Goal: Transaction & Acquisition: Obtain resource

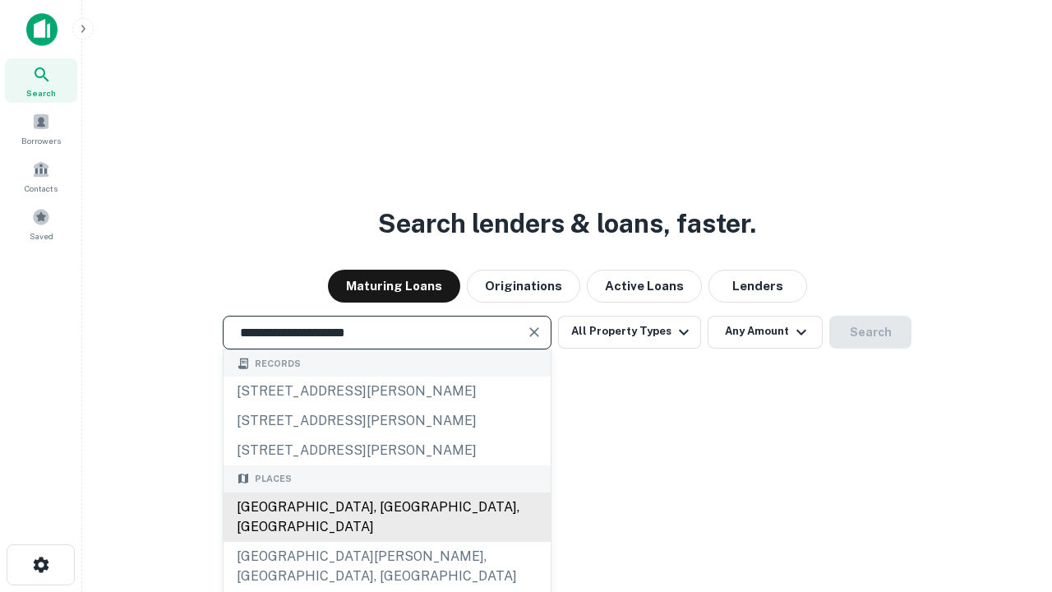
click at [386, 542] on div "[GEOGRAPHIC_DATA], [GEOGRAPHIC_DATA], [GEOGRAPHIC_DATA]" at bounding box center [387, 516] width 327 height 49
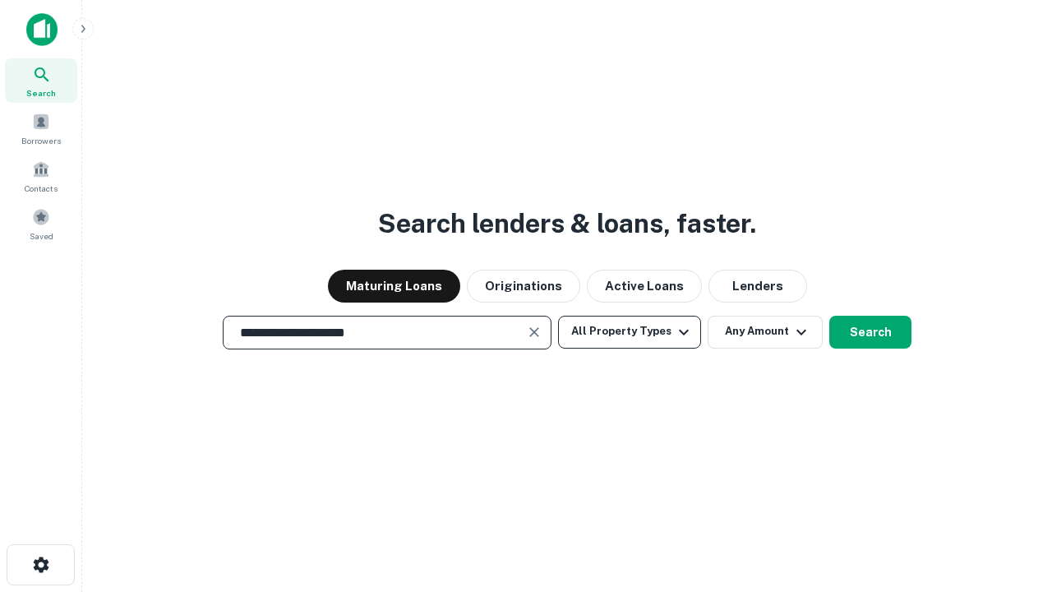
type input "**********"
click at [630, 331] on button "All Property Types" at bounding box center [629, 332] width 143 height 33
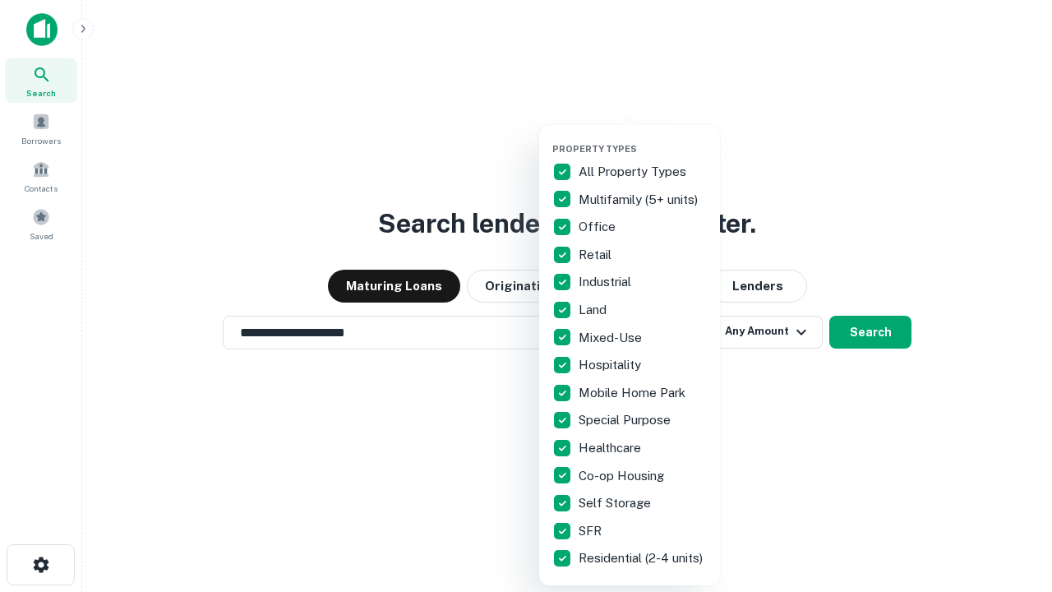
click at [643, 138] on button "button" at bounding box center [642, 138] width 181 height 1
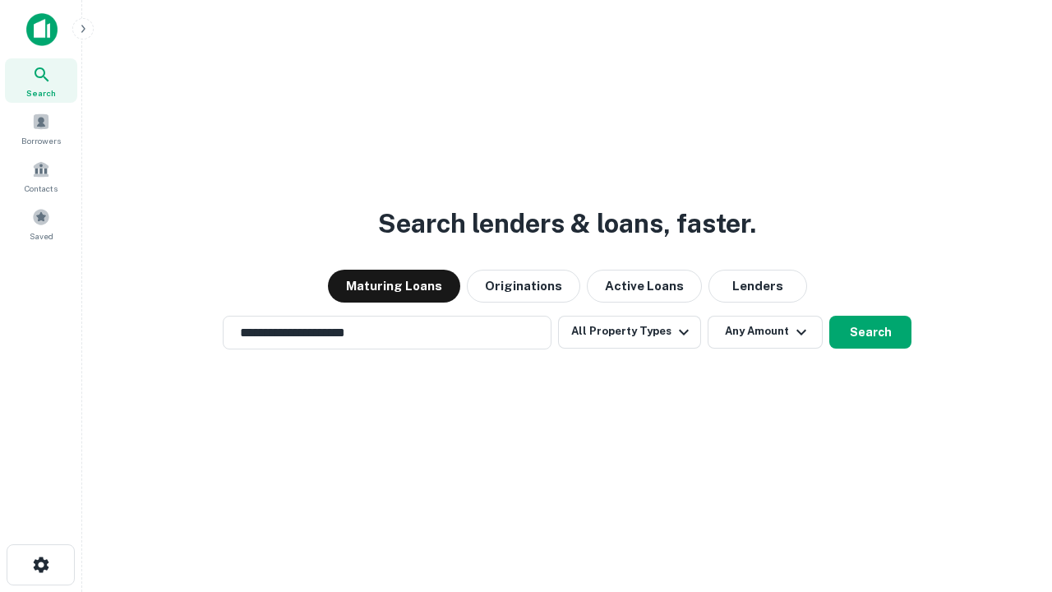
scroll to position [25, 0]
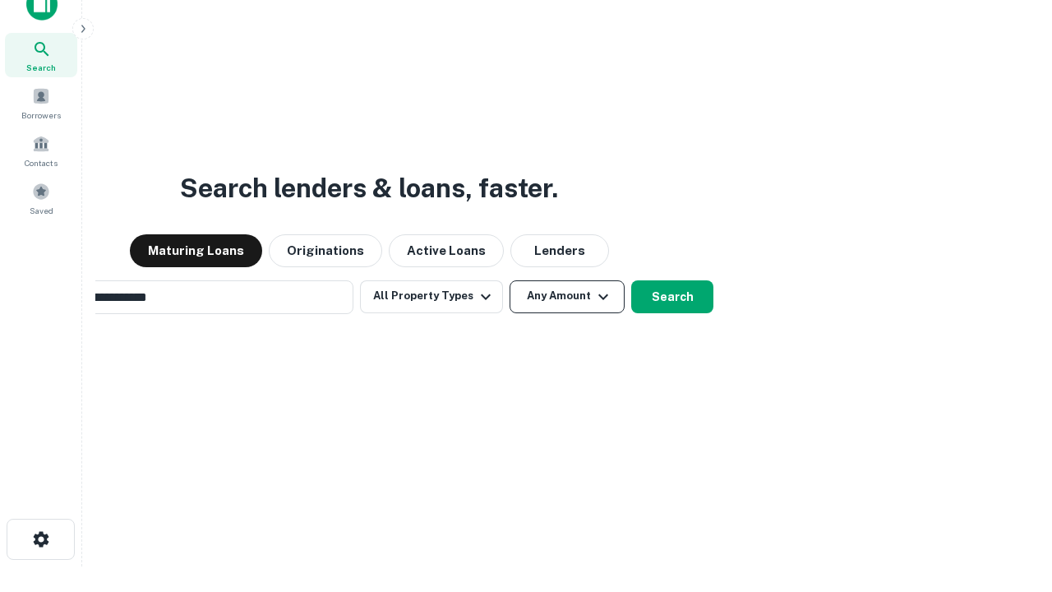
click at [510, 280] on button "Any Amount" at bounding box center [567, 296] width 115 height 33
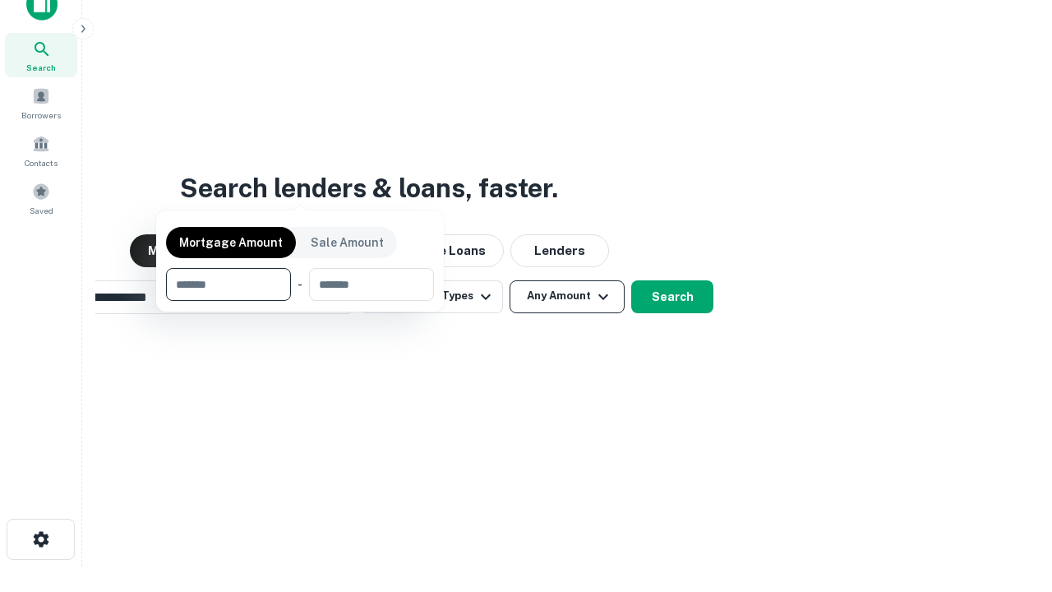
scroll to position [118, 465]
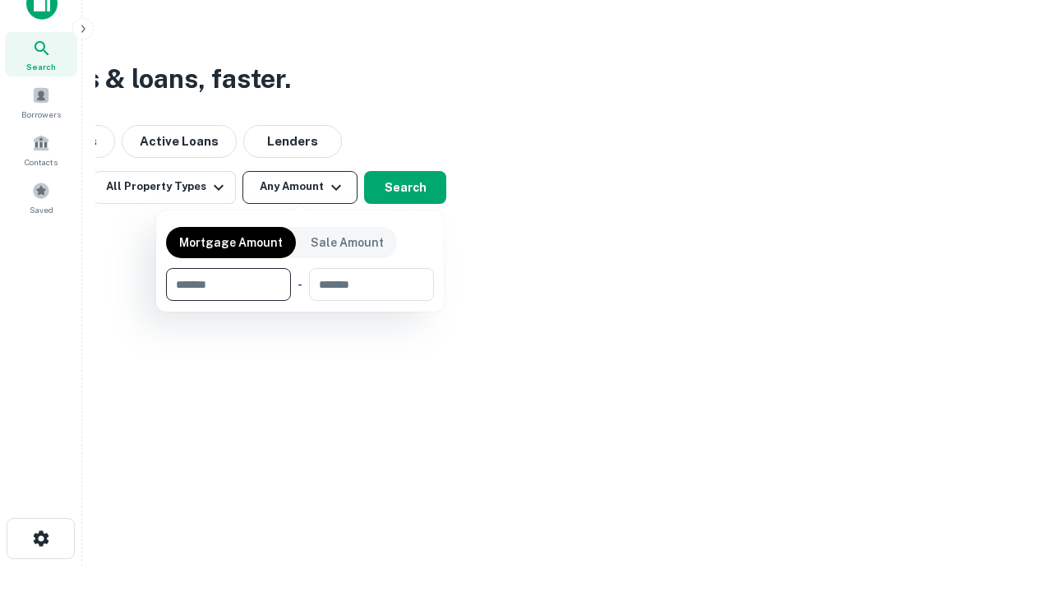
type input "*******"
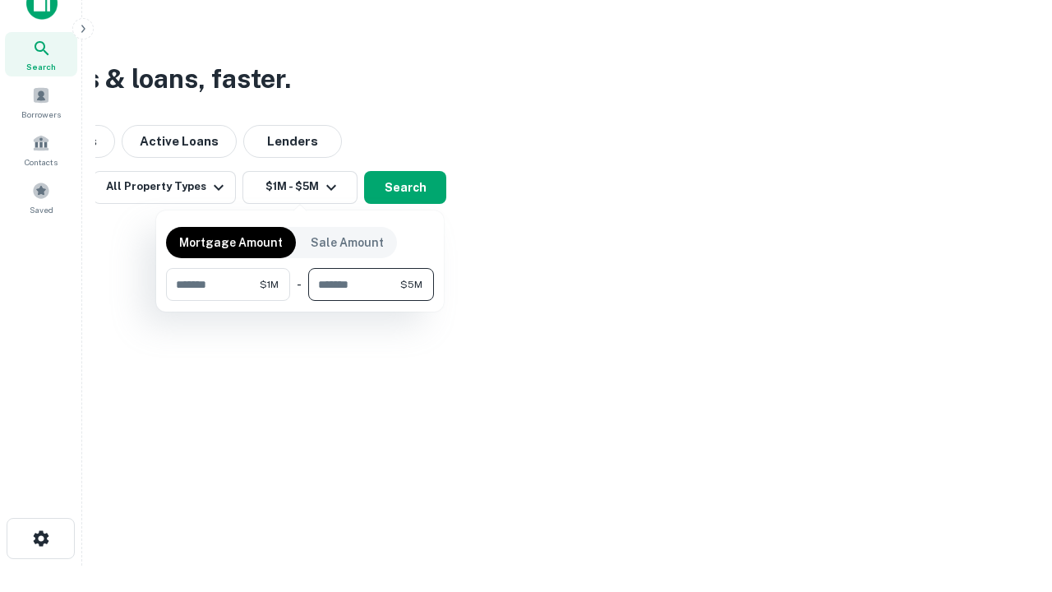
type input "*******"
click at [300, 301] on button "button" at bounding box center [300, 301] width 268 height 1
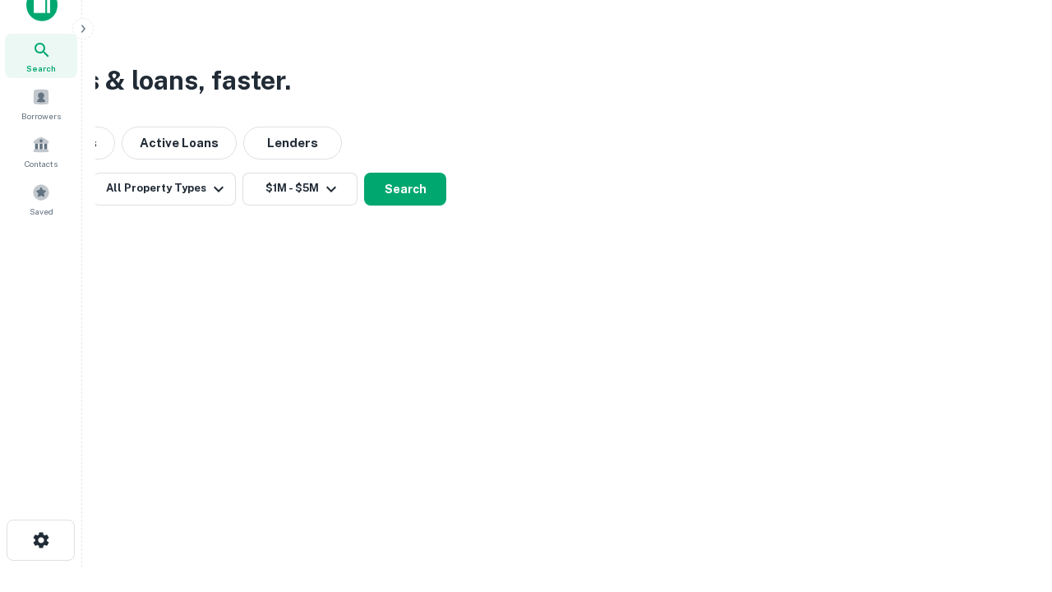
scroll to position [10, 303]
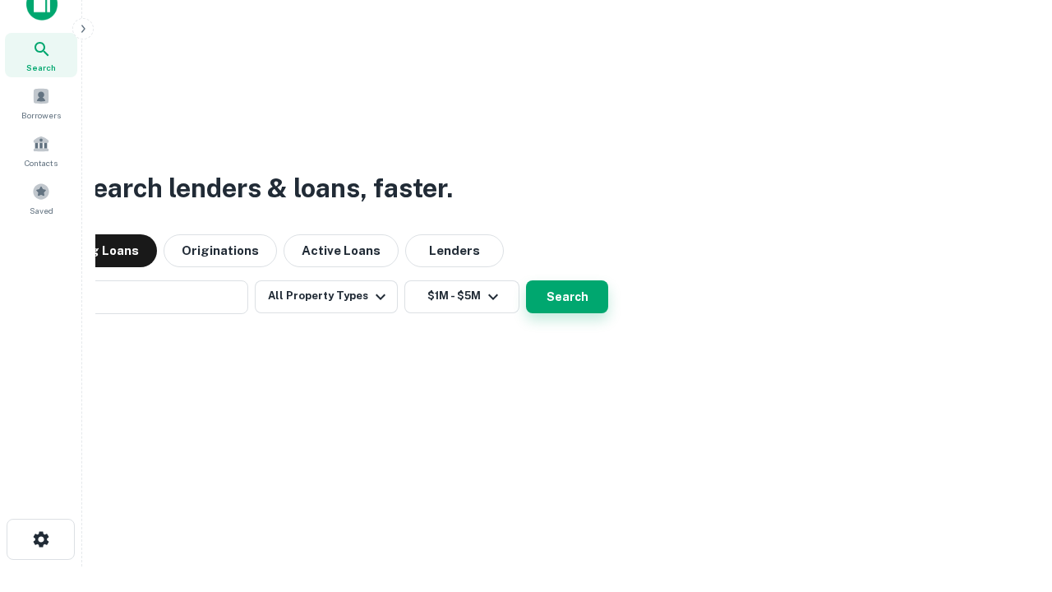
click at [526, 280] on button "Search" at bounding box center [567, 296] width 82 height 33
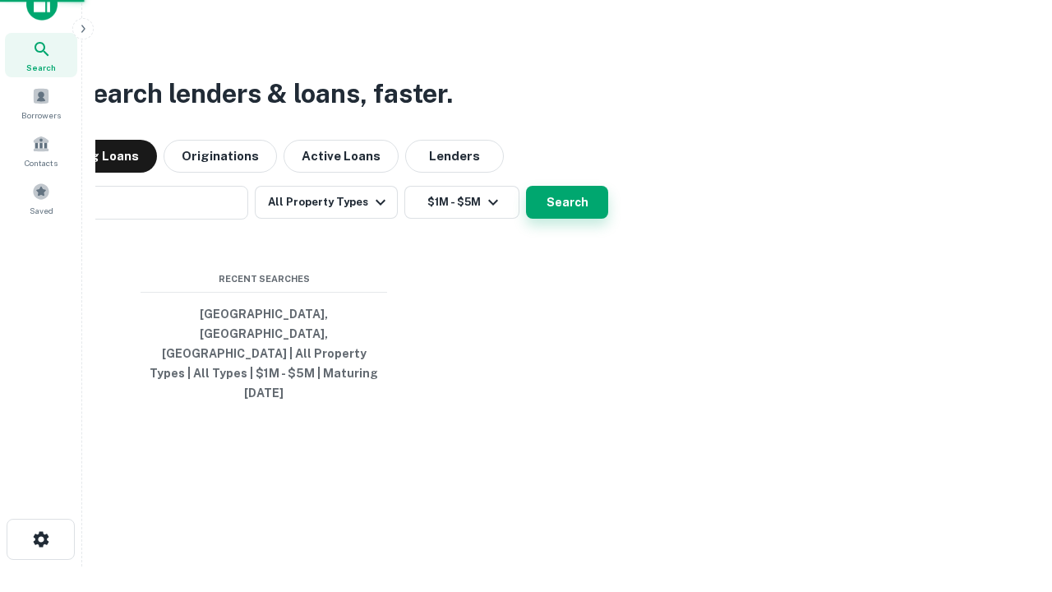
scroll to position [44, 465]
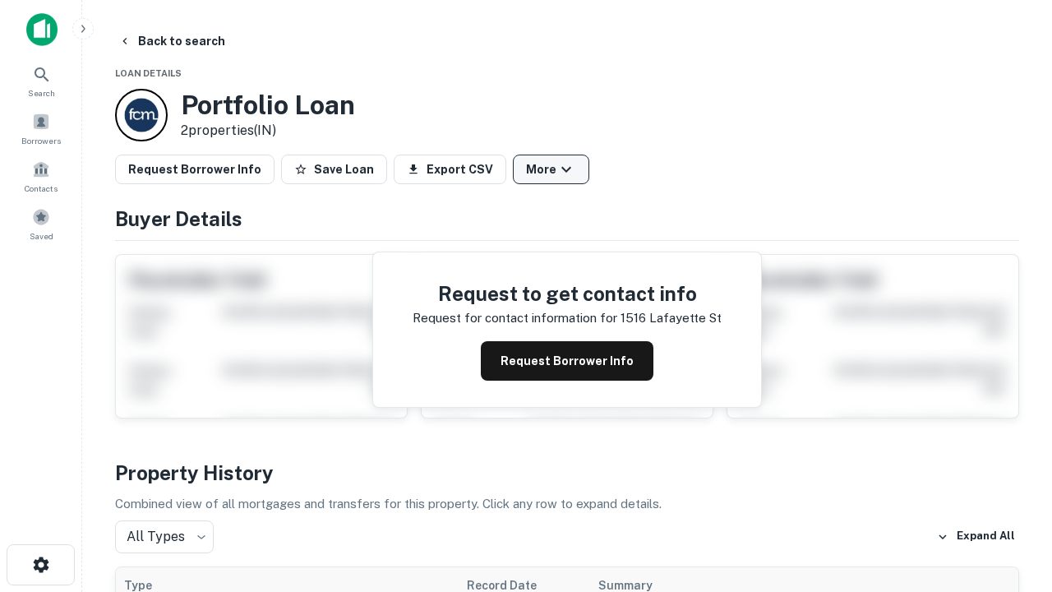
click at [551, 169] on button "More" at bounding box center [551, 170] width 76 height 30
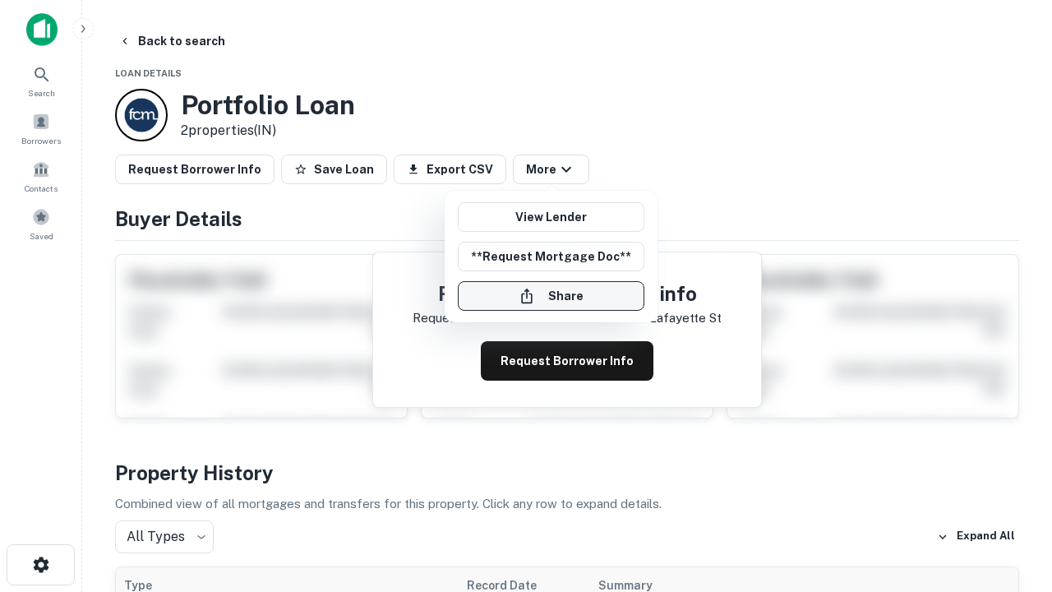
click at [551, 296] on button "Share" at bounding box center [551, 296] width 187 height 30
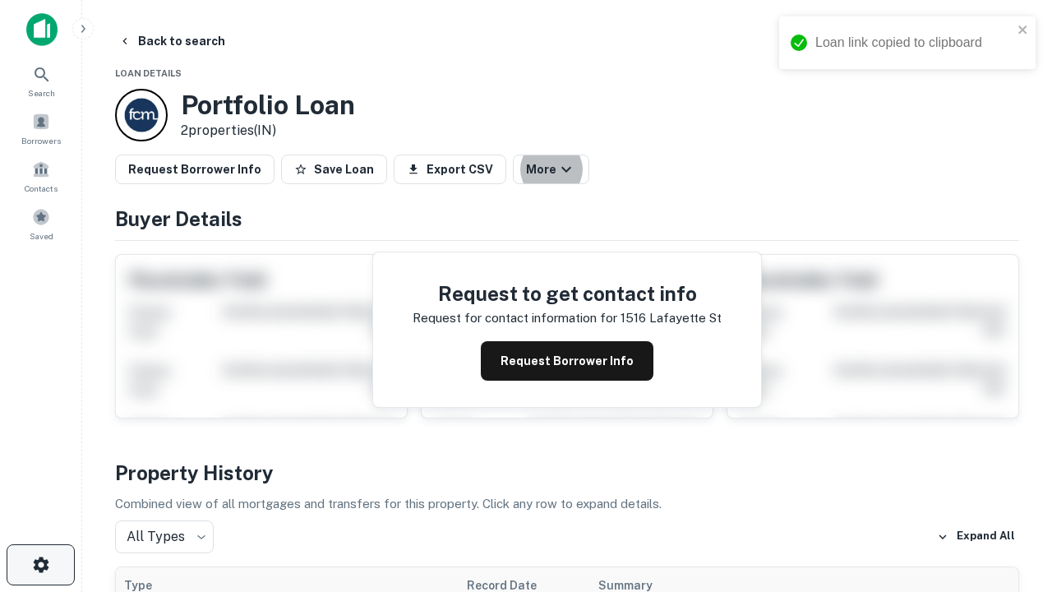
click at [40, 565] on icon "button" at bounding box center [41, 565] width 20 height 20
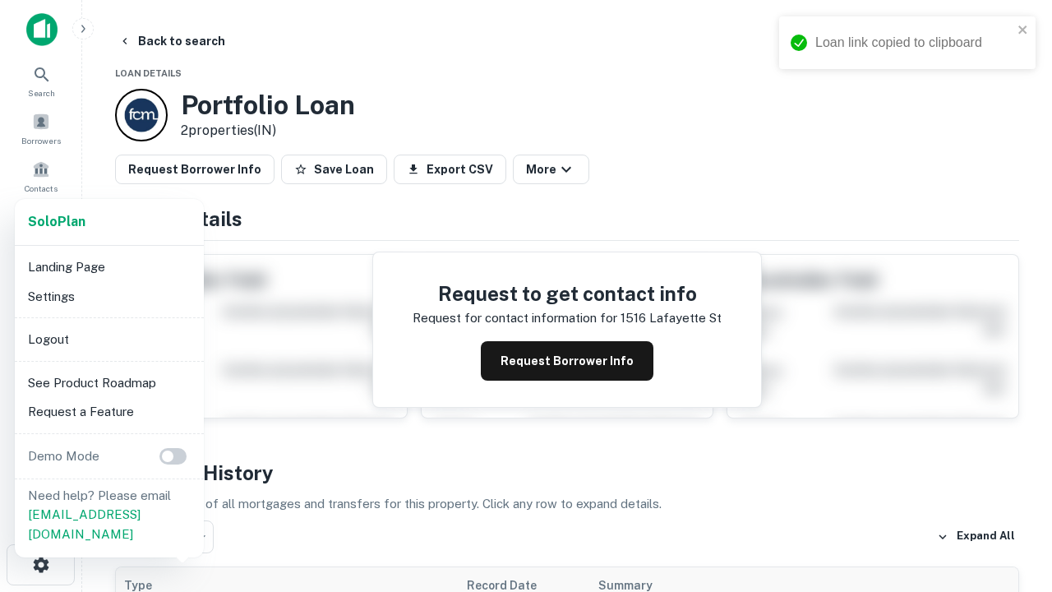
click at [108, 339] on li "Logout" at bounding box center [109, 340] width 176 height 30
